Goal: Use online tool/utility: Utilize a website feature to perform a specific function

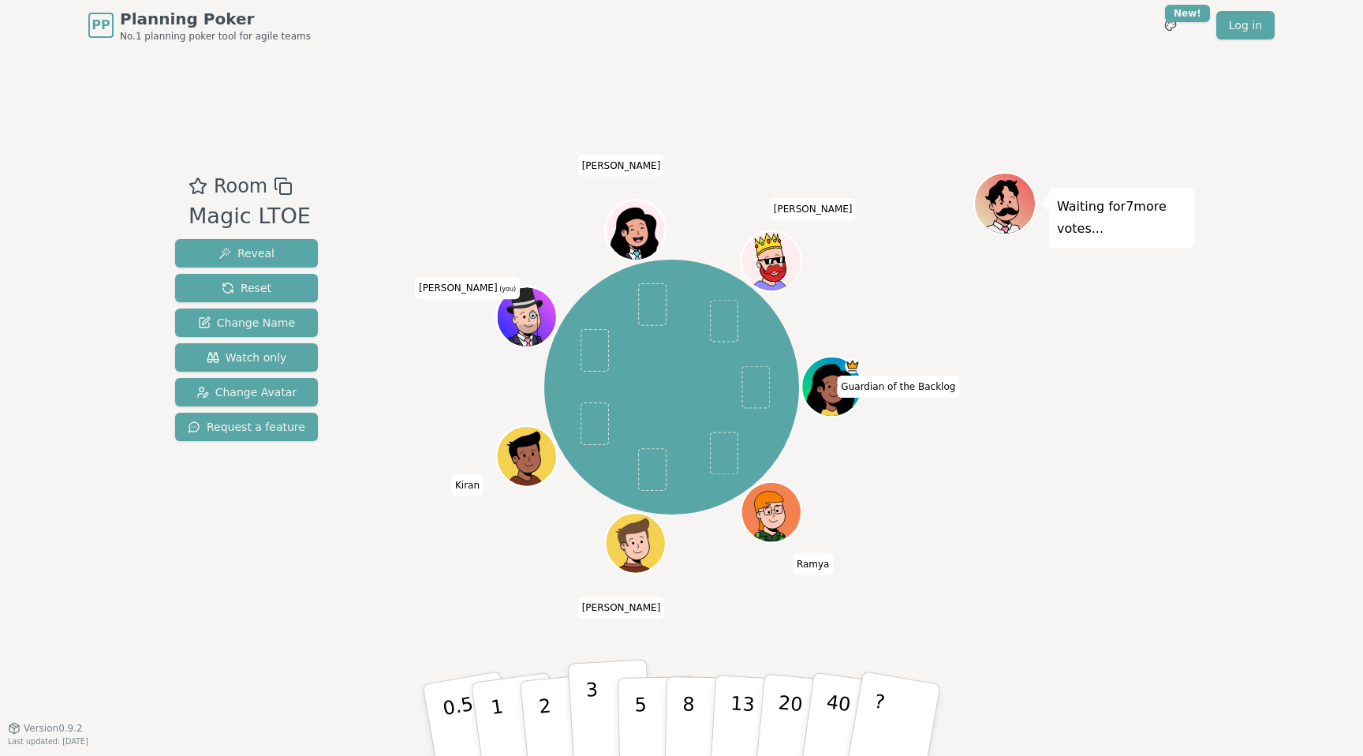
click at [598, 709] on button "3" at bounding box center [611, 720] width 86 height 123
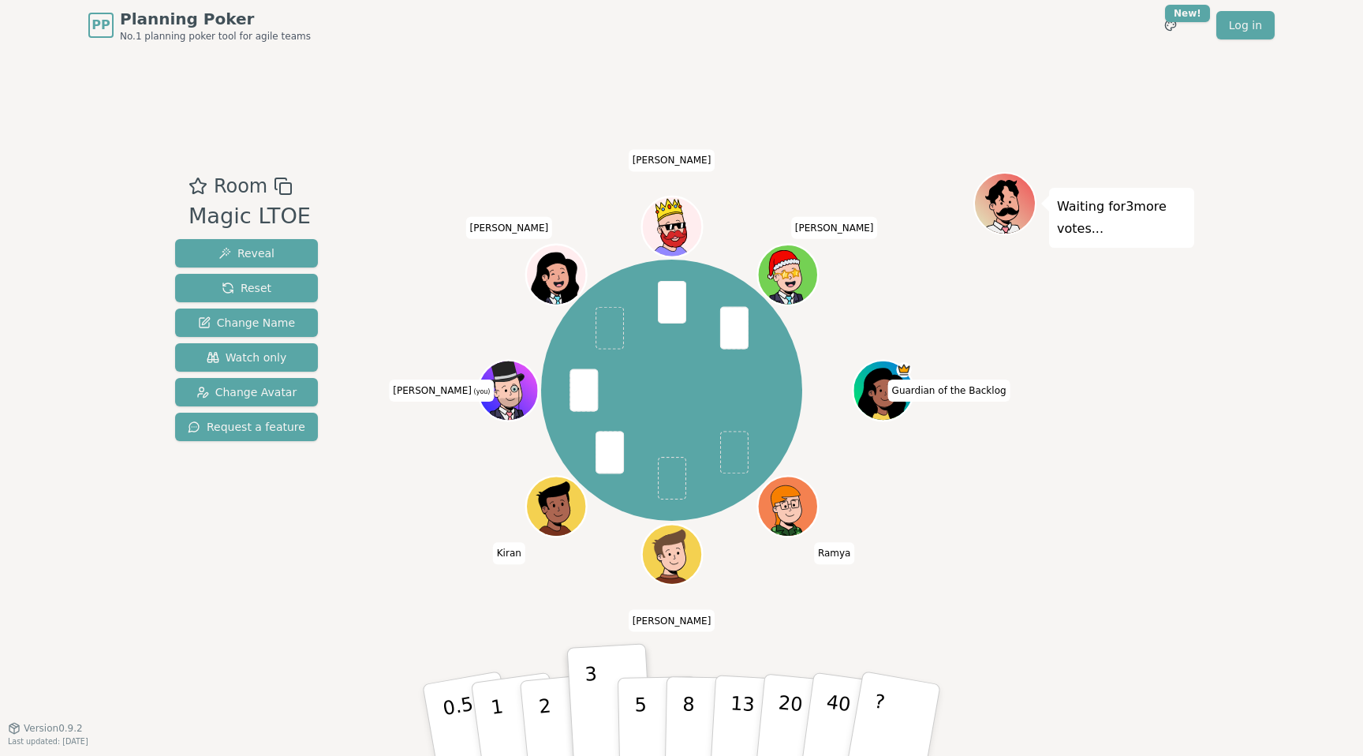
click at [528, 394] on icon at bounding box center [515, 402] width 58 height 35
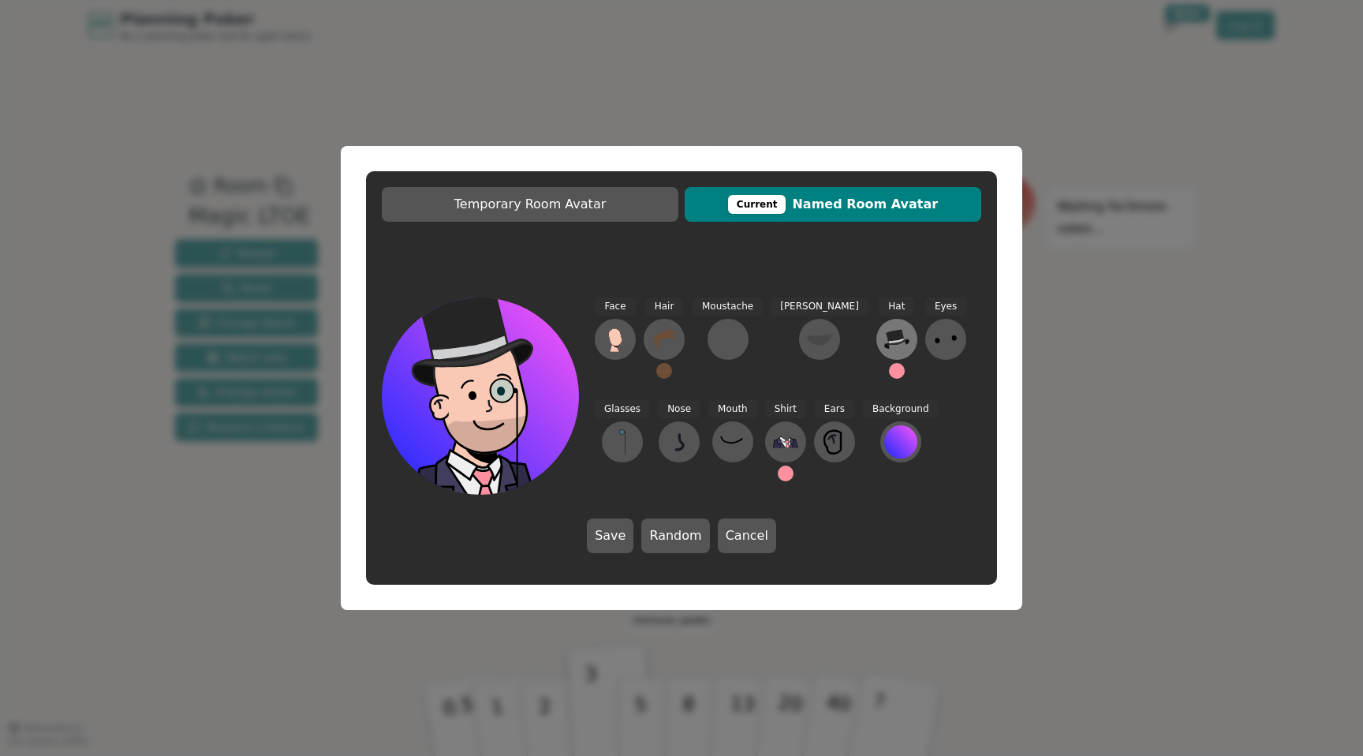
click at [884, 344] on icon at bounding box center [896, 339] width 25 height 25
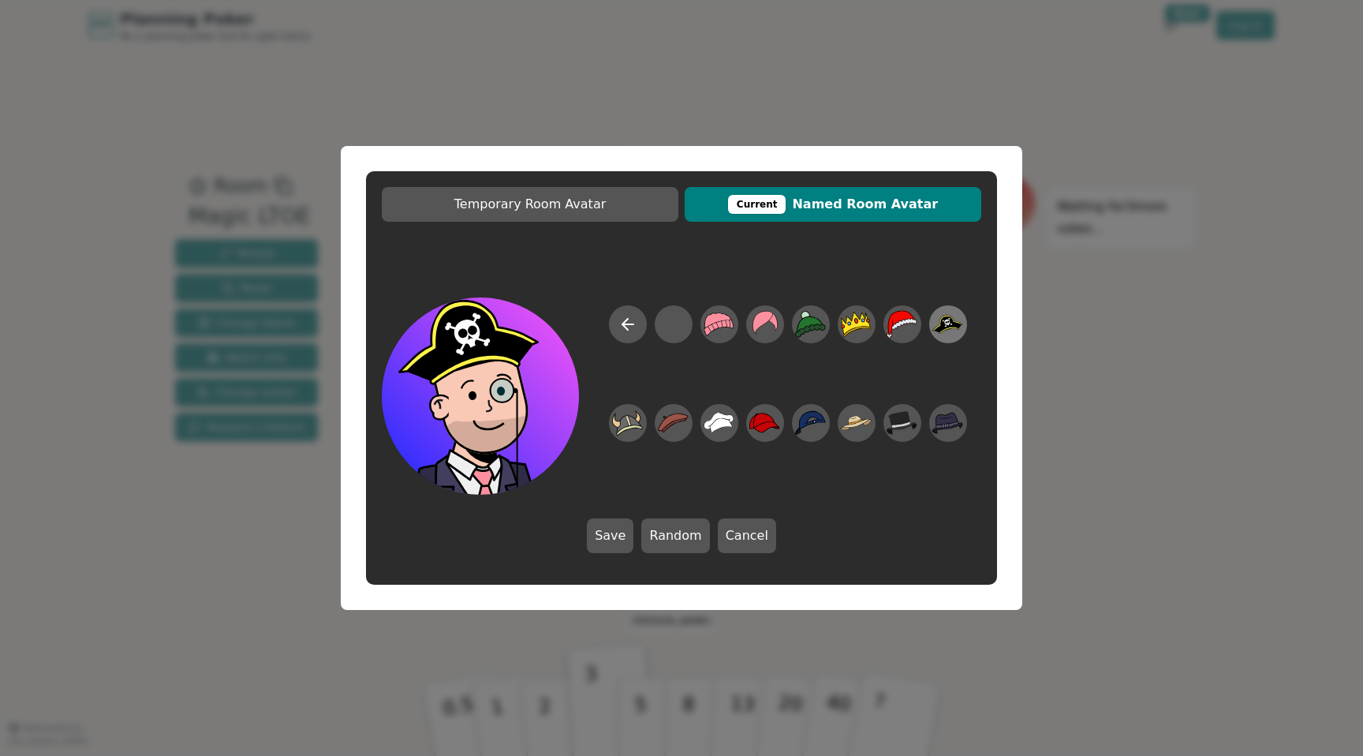
click at [952, 315] on icon at bounding box center [948, 325] width 31 height 36
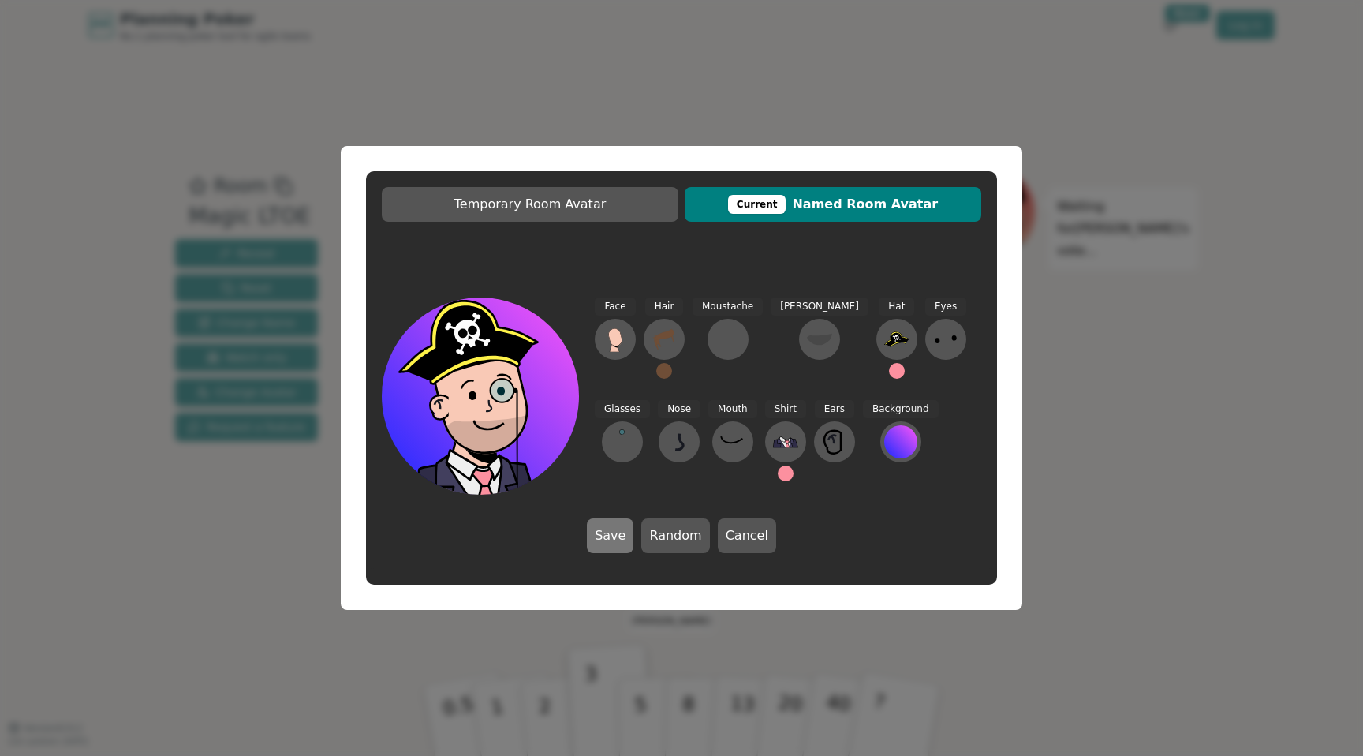
click at [612, 539] on button "Save" at bounding box center [610, 535] width 47 height 35
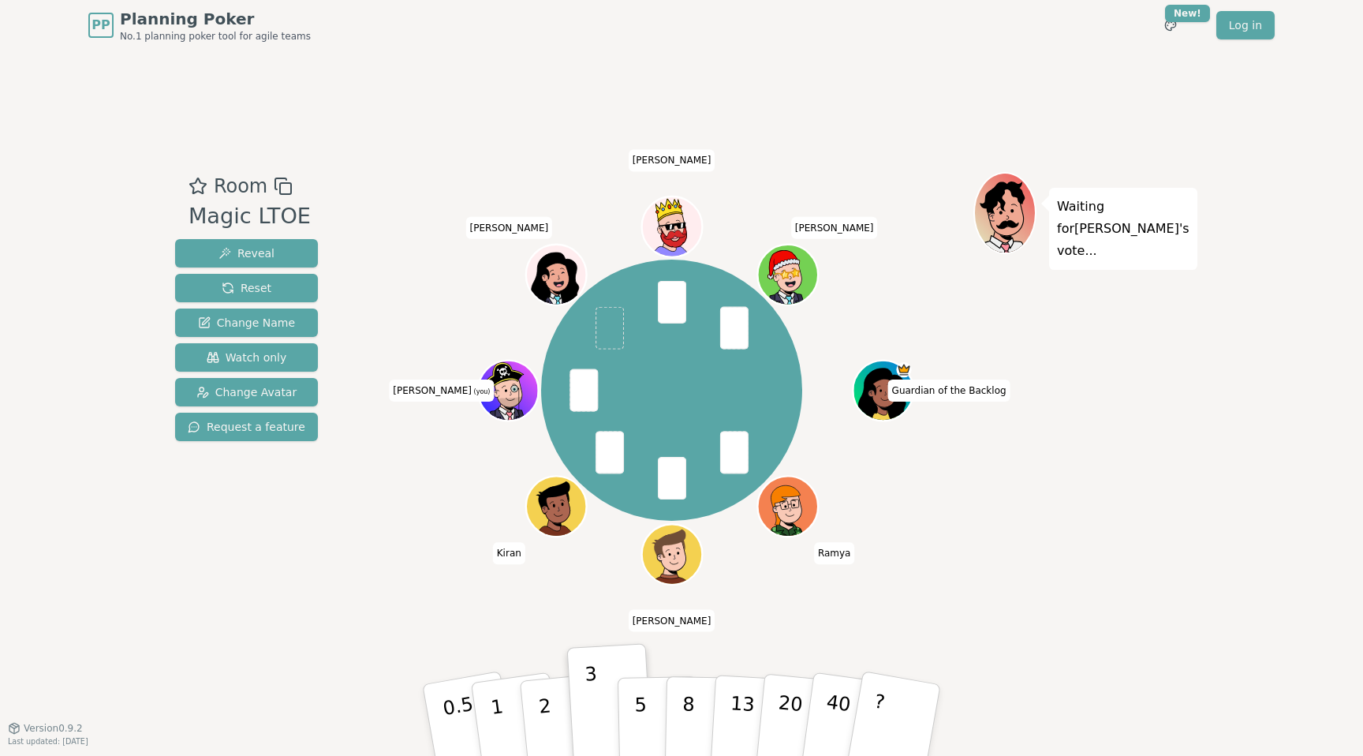
click at [514, 389] on icon at bounding box center [514, 388] width 7 height 7
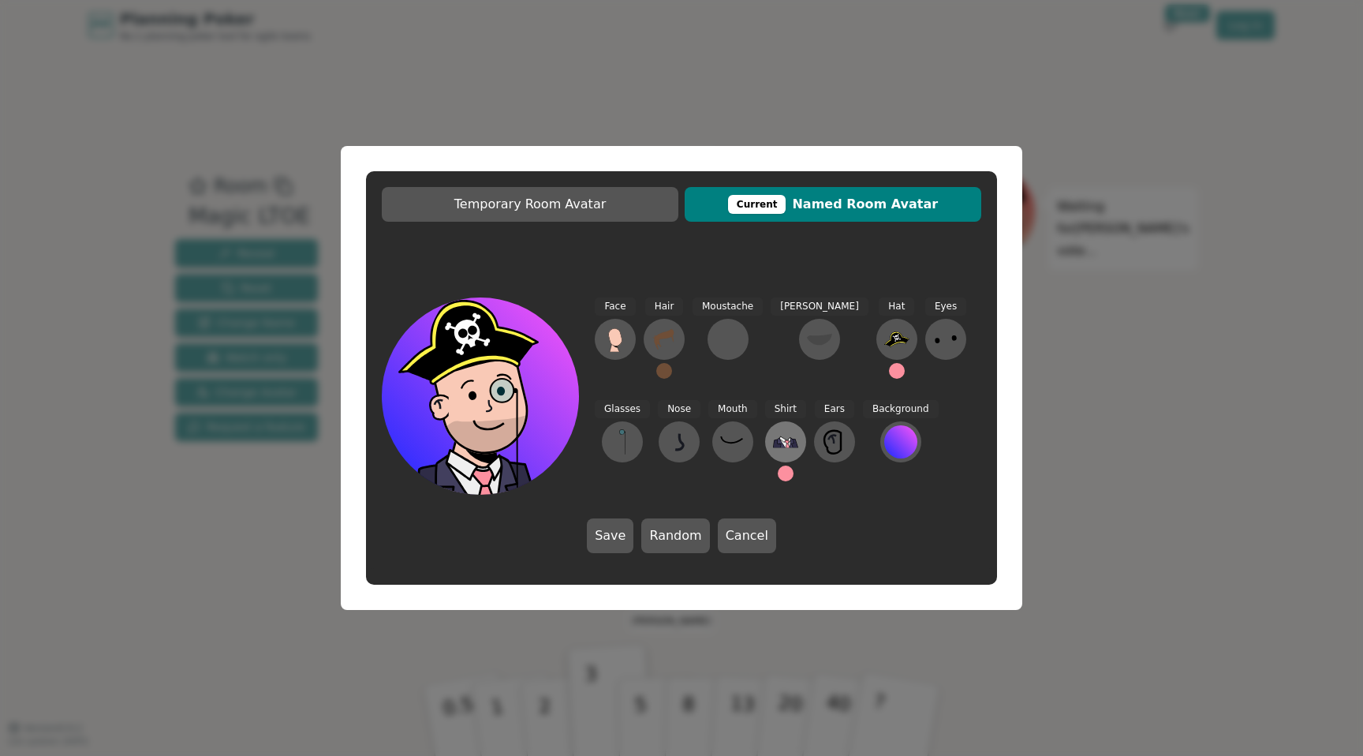
click at [786, 445] on icon at bounding box center [787, 445] width 3 height 4
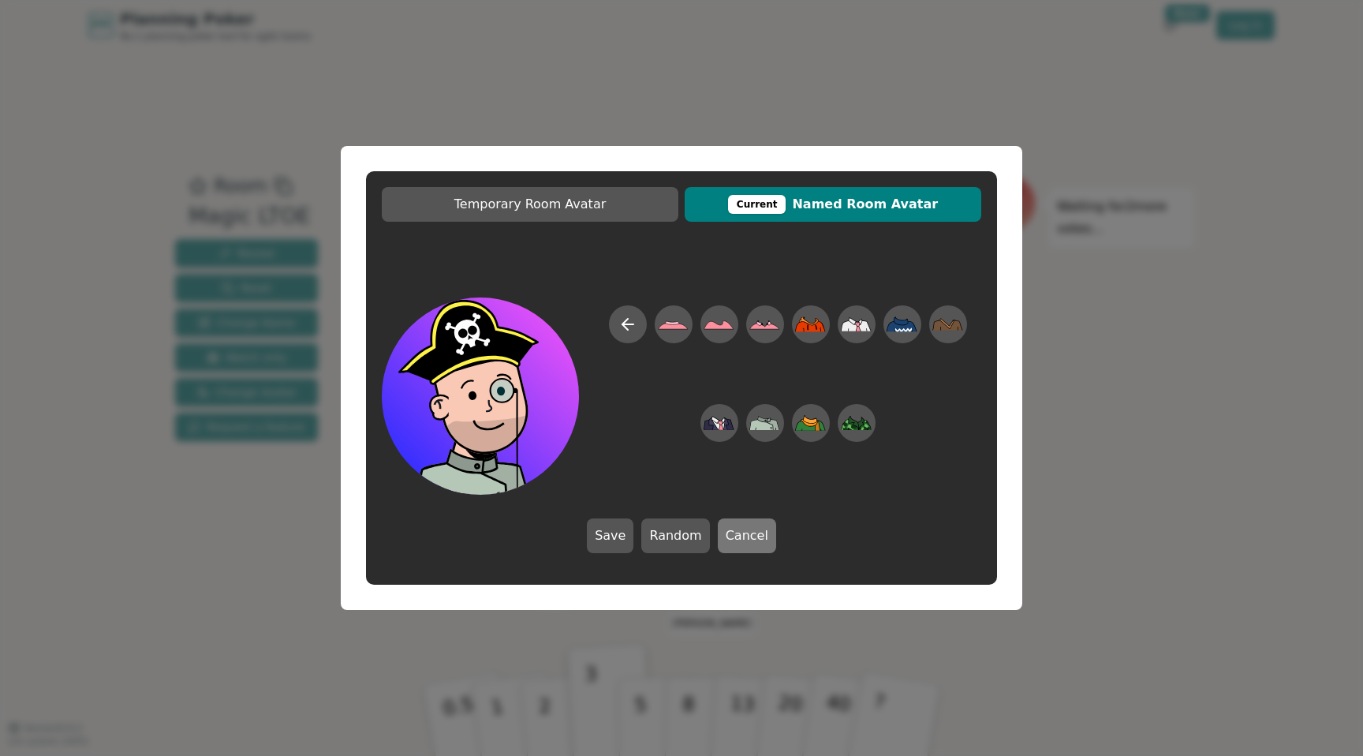
click at [734, 537] on button "Cancel" at bounding box center [747, 535] width 58 height 35
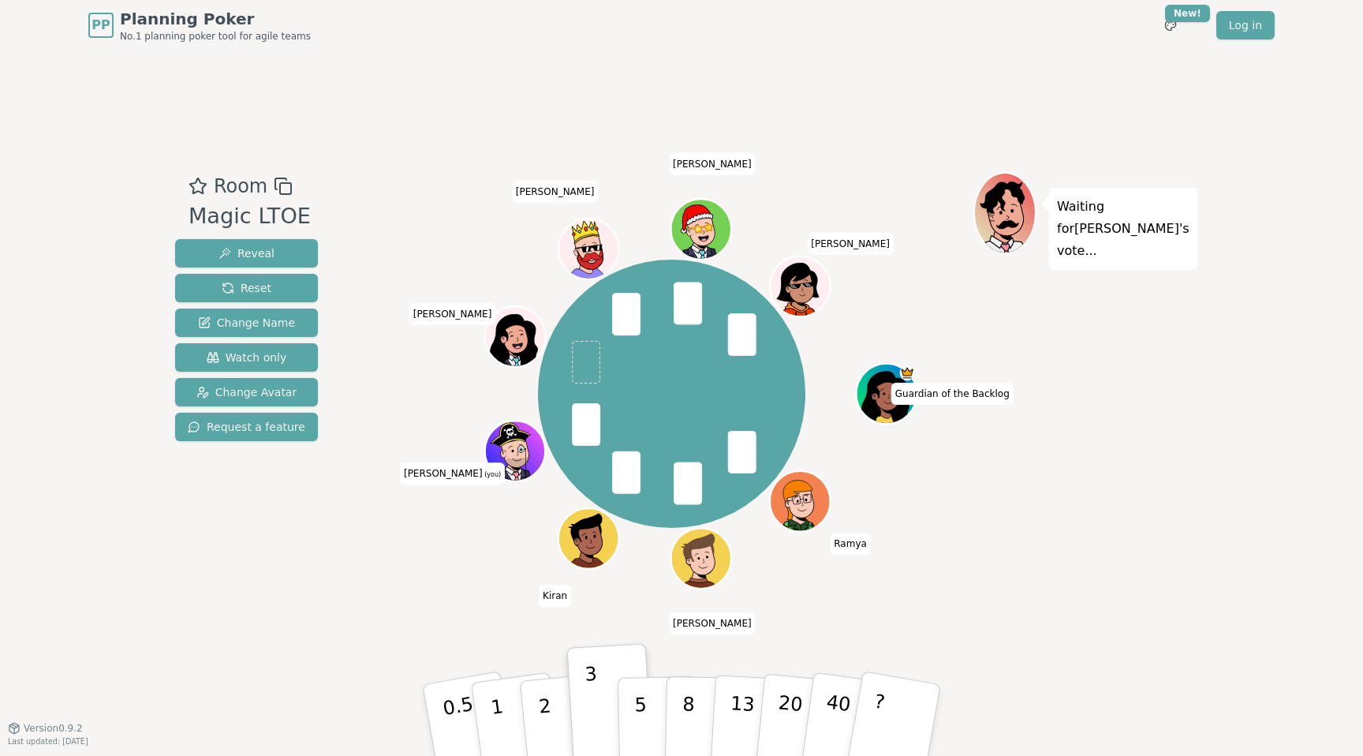
click at [514, 452] on icon at bounding box center [521, 462] width 58 height 35
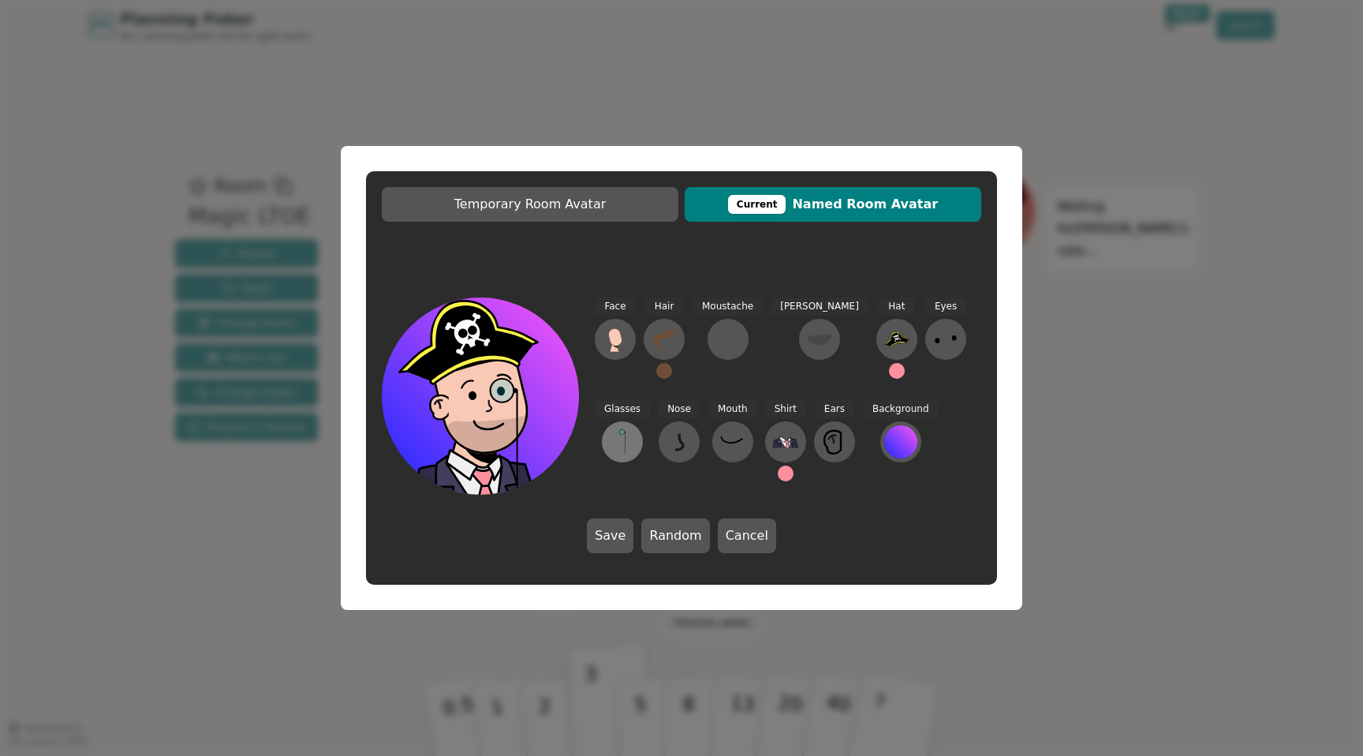
click at [635, 429] on icon at bounding box center [622, 441] width 25 height 25
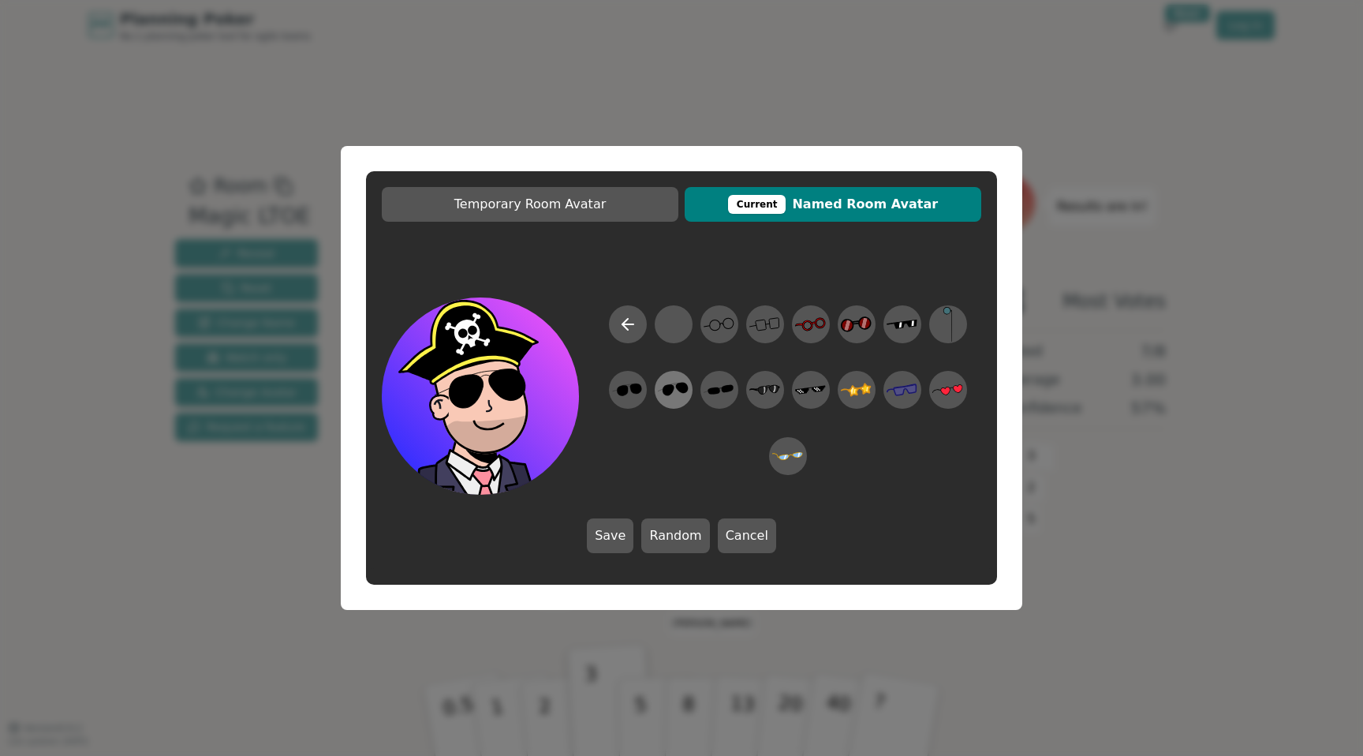
click at [674, 384] on icon at bounding box center [673, 390] width 31 height 36
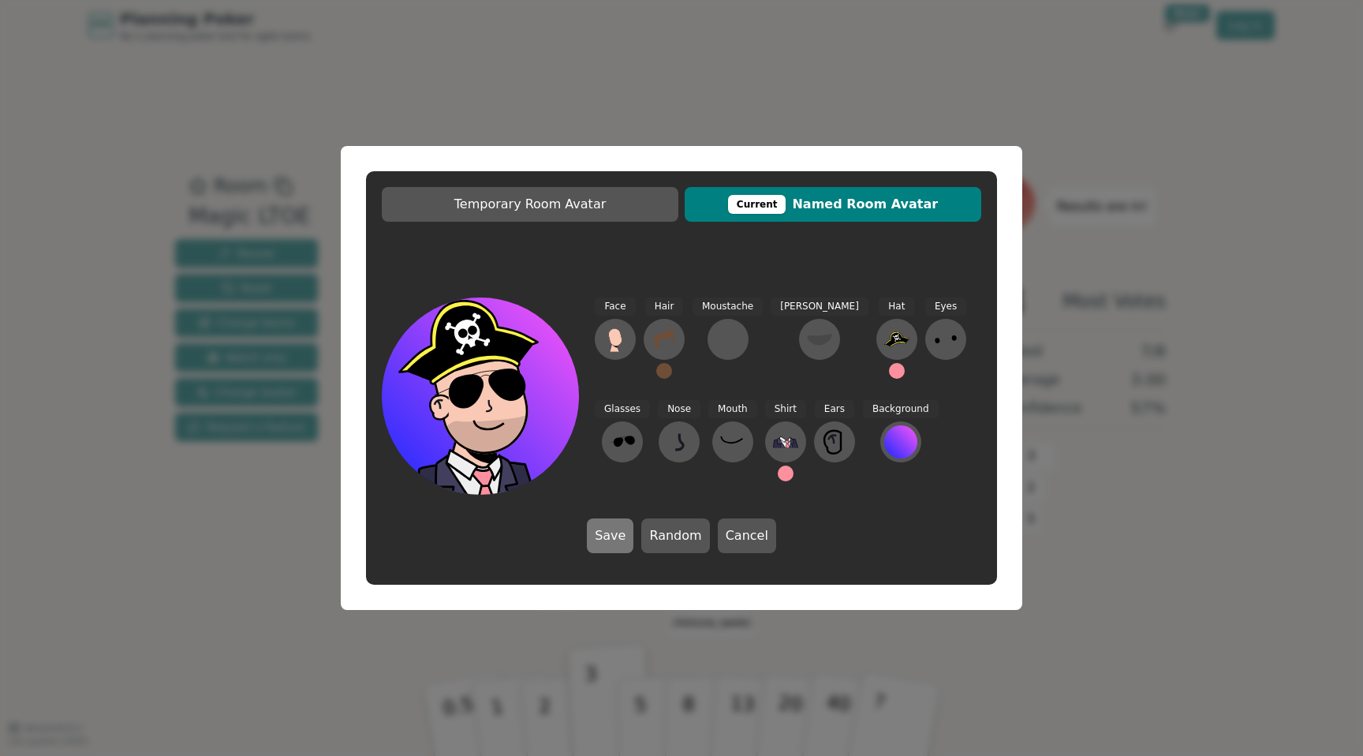
click at [619, 544] on button "Save" at bounding box center [610, 535] width 47 height 35
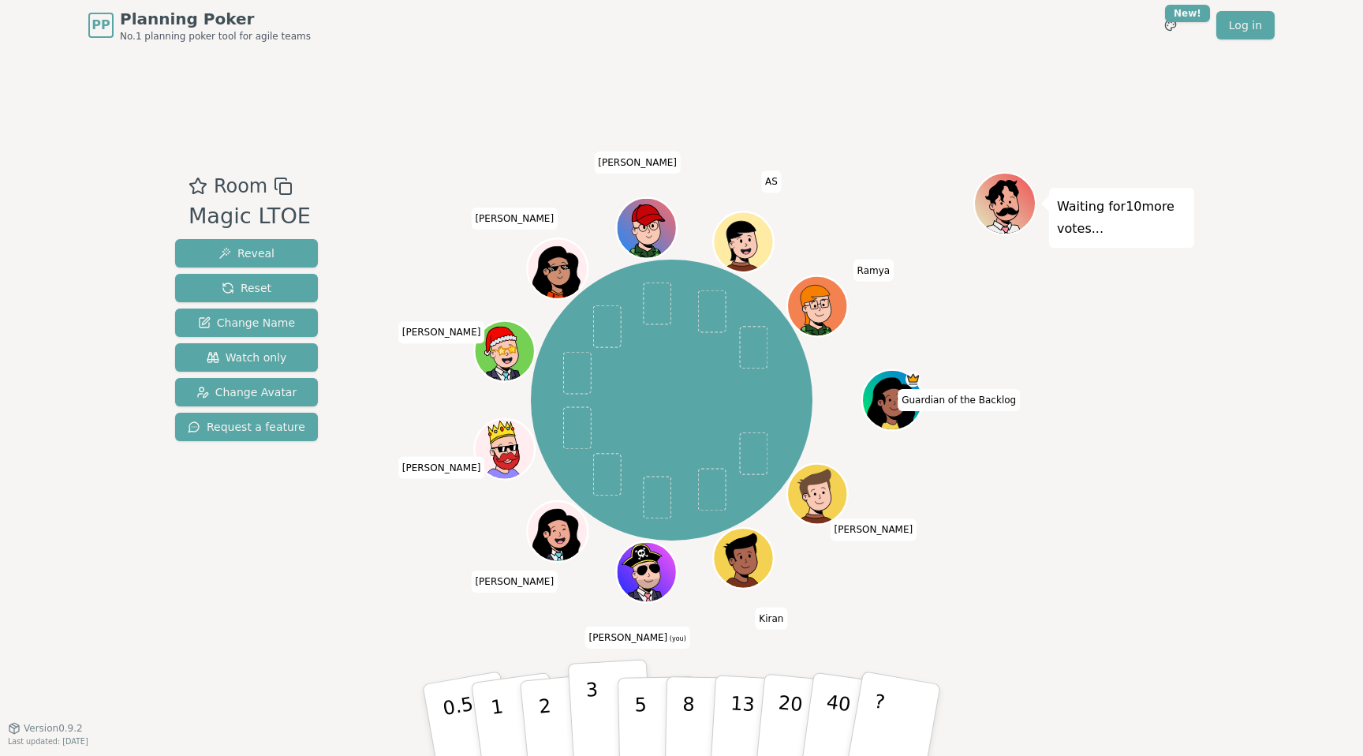
click at [591, 722] on p "3" at bounding box center [593, 722] width 17 height 86
